Goal: Task Accomplishment & Management: Use online tool/utility

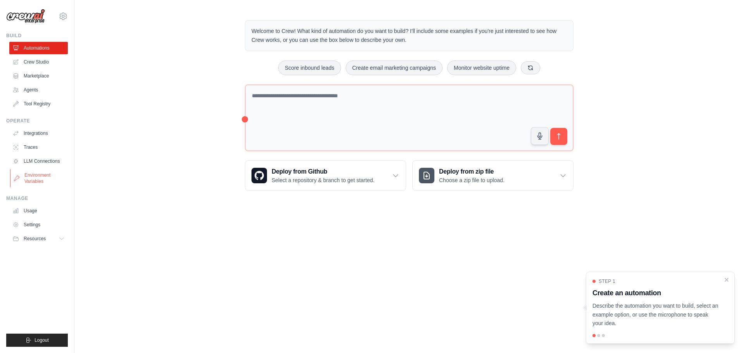
click at [33, 172] on link "Environment Variables" at bounding box center [39, 178] width 59 height 19
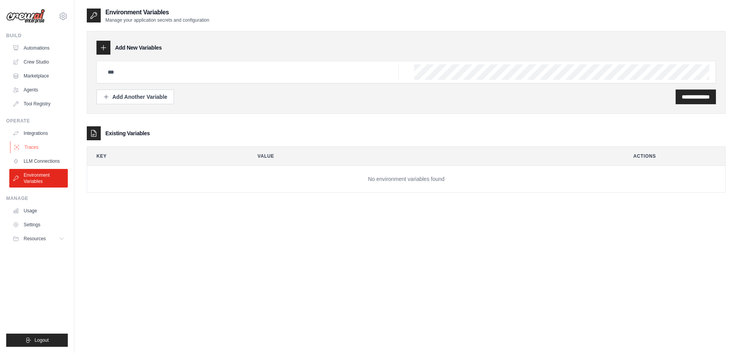
click at [46, 147] on link "Traces" at bounding box center [39, 147] width 59 height 12
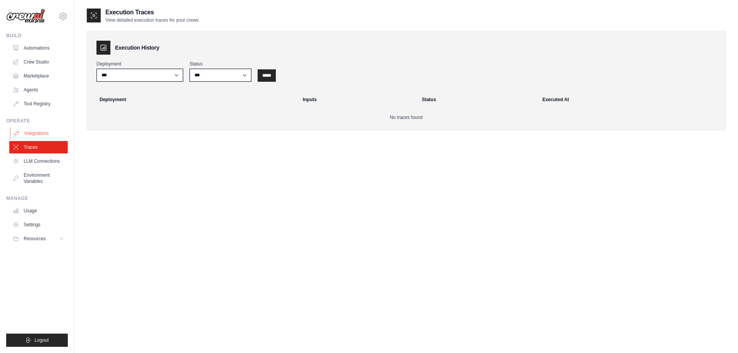
click at [39, 136] on link "Integrations" at bounding box center [39, 133] width 59 height 12
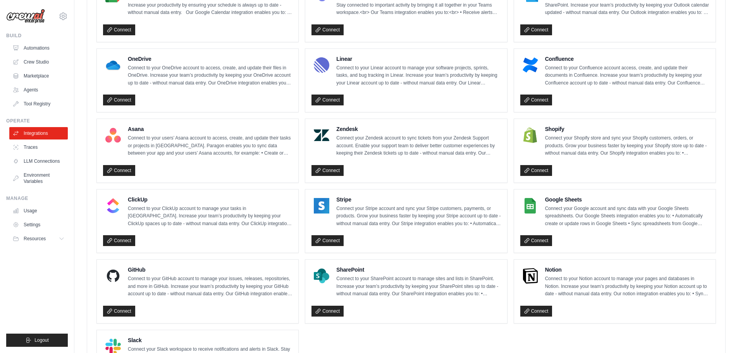
scroll to position [426, 0]
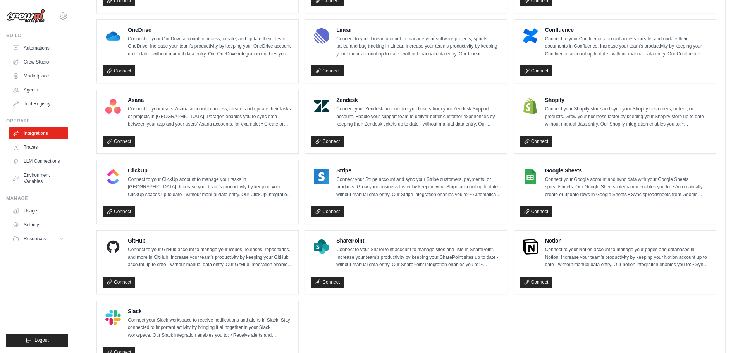
click at [9, 104] on li "Tool Registry" at bounding box center [38, 104] width 59 height 12
click at [16, 103] on icon at bounding box center [17, 104] width 6 height 6
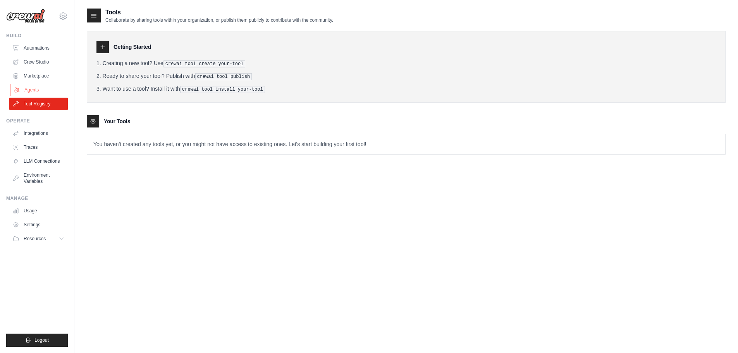
click at [18, 95] on link "Agents" at bounding box center [39, 90] width 59 height 12
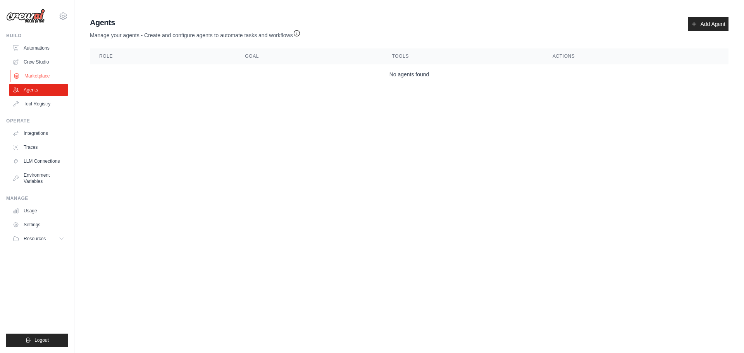
click at [34, 79] on link "Marketplace" at bounding box center [39, 76] width 59 height 12
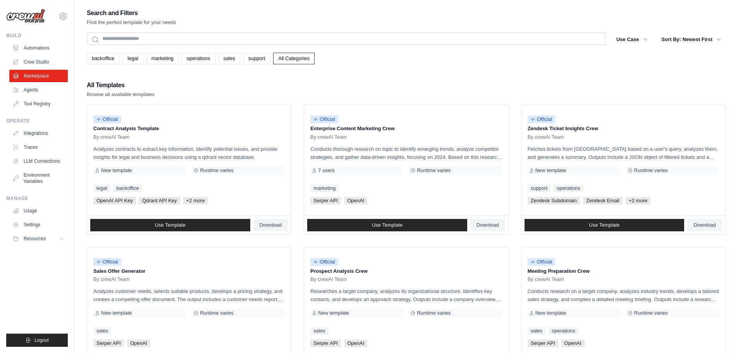
click at [39, 69] on ul "Automations Crew Studio Marketplace Agents Tool Registry" at bounding box center [38, 76] width 59 height 68
click at [42, 63] on link "Crew Studio" at bounding box center [39, 62] width 59 height 12
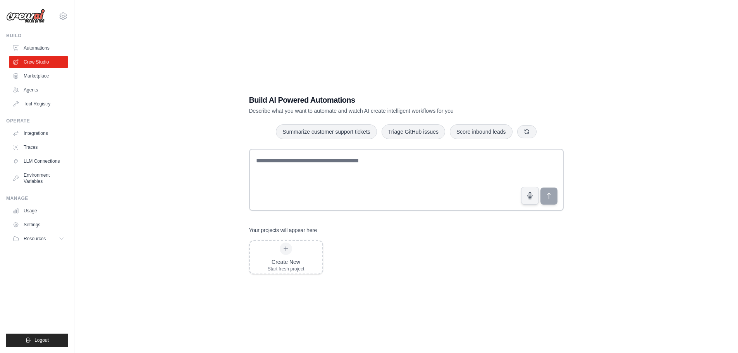
click at [47, 40] on div "Build Automations Crew Studio Marketplace Agents" at bounding box center [37, 71] width 62 height 77
click at [44, 46] on link "Automations" at bounding box center [39, 48] width 59 height 12
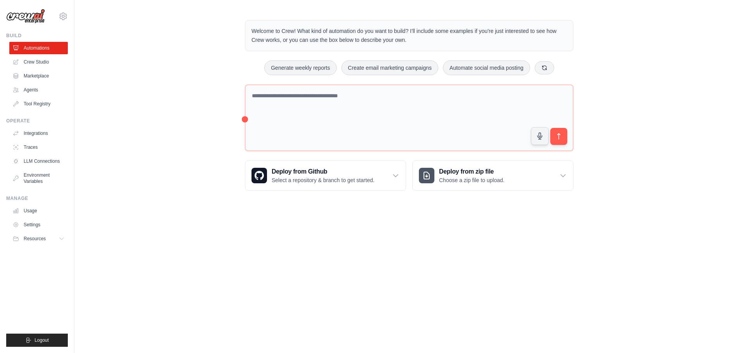
click at [40, 83] on ul "Automations Crew Studio Marketplace Agents Tool Registry" at bounding box center [38, 76] width 59 height 68
click at [41, 75] on link "Marketplace" at bounding box center [39, 76] width 59 height 12
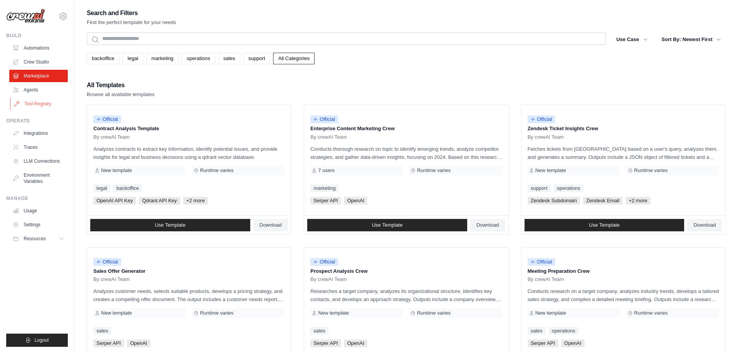
click at [46, 107] on link "Tool Registry" at bounding box center [39, 104] width 59 height 12
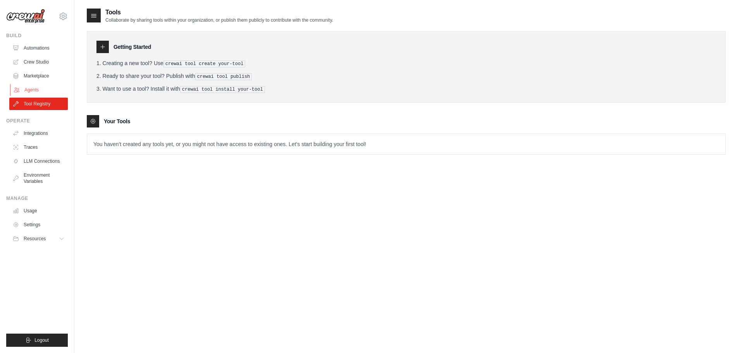
click at [30, 88] on link "Agents" at bounding box center [39, 90] width 59 height 12
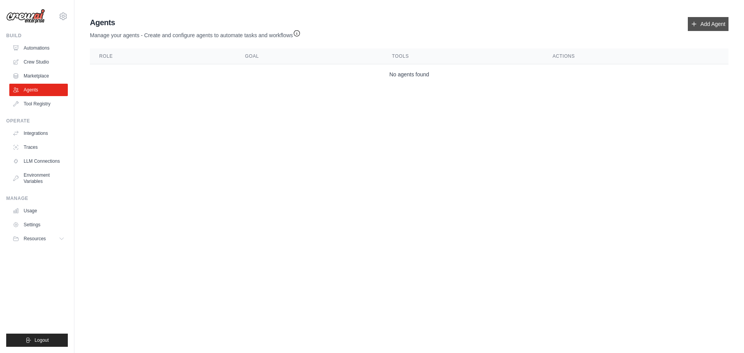
click at [712, 26] on link "Add Agent" at bounding box center [708, 24] width 41 height 14
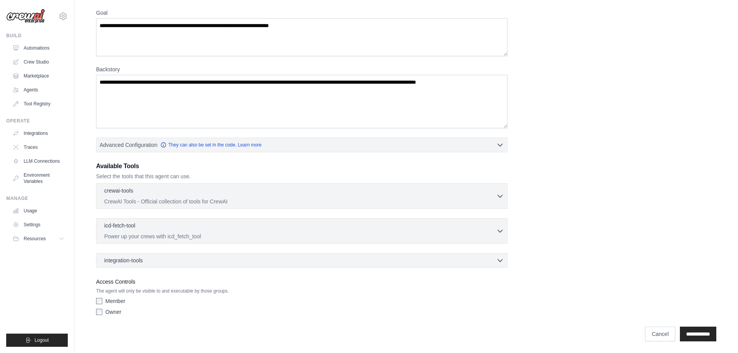
scroll to position [63, 0]
click at [152, 193] on div "crewai-tools 0 selected" at bounding box center [300, 190] width 392 height 9
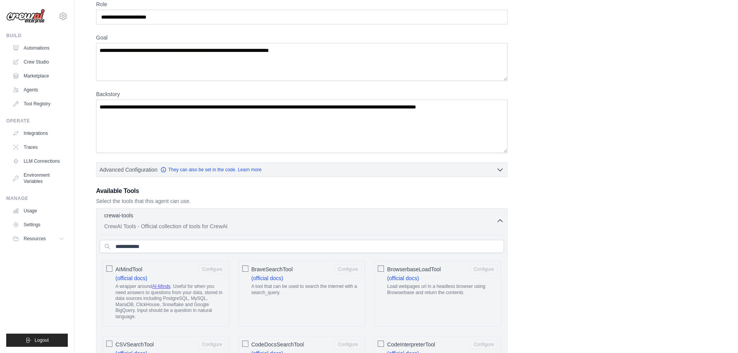
scroll to position [0, 0]
